Goal: Transaction & Acquisition: Subscribe to service/newsletter

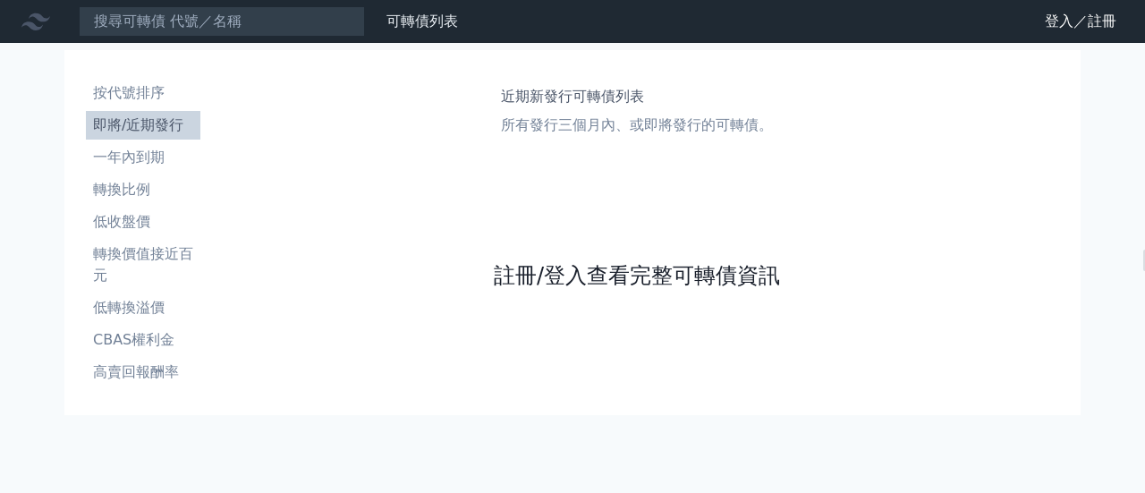
click at [606, 280] on link "註冊/登入查看完整可轉債資訊" at bounding box center [637, 275] width 286 height 29
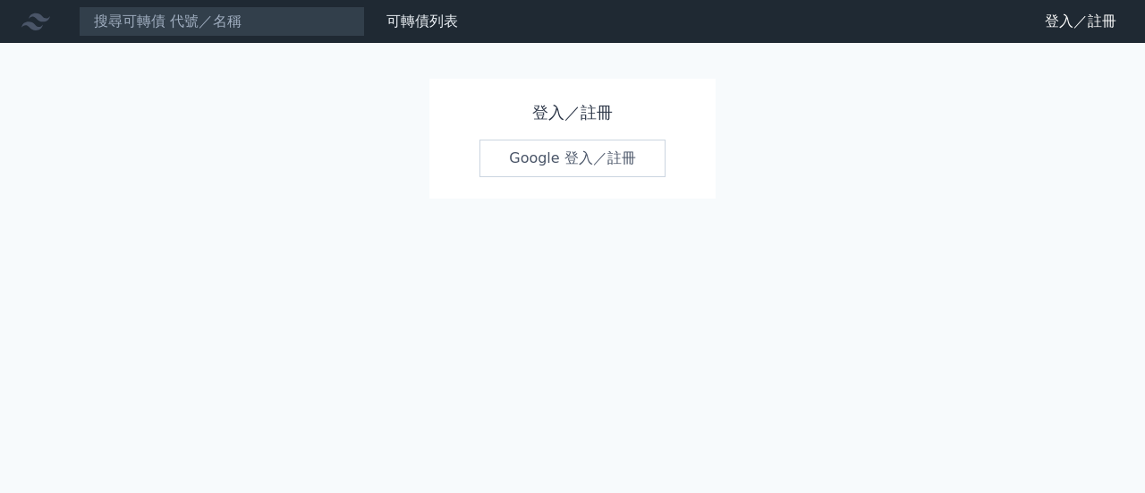
click at [568, 158] on link "Google 登入／註冊" at bounding box center [573, 159] width 186 height 38
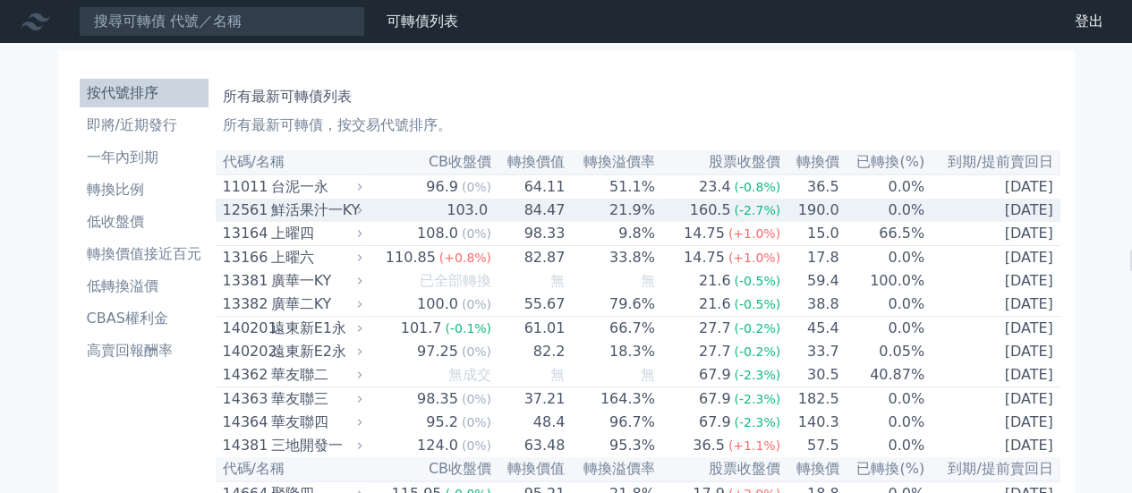
scroll to position [7947, 0]
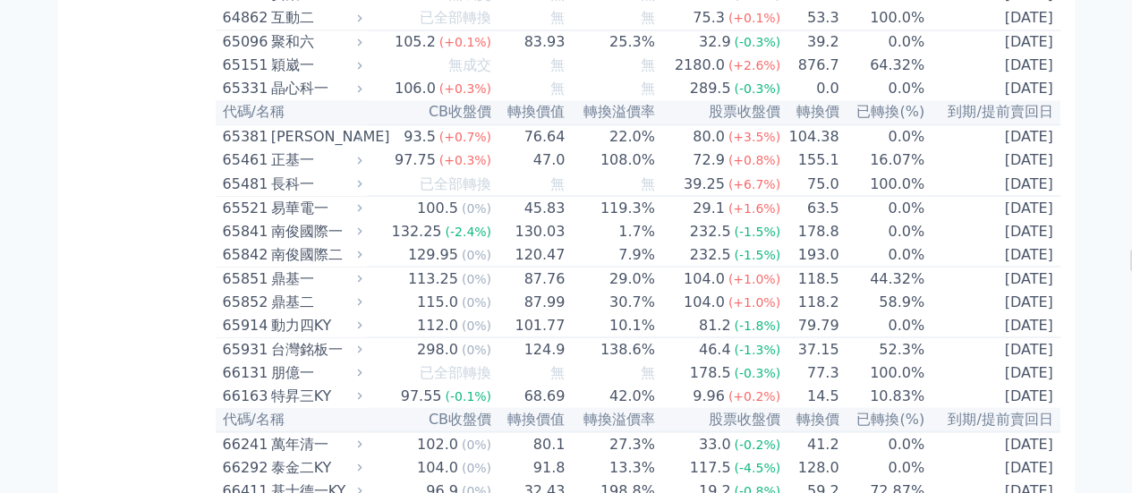
scroll to position [8126, 0]
